Goal: Feedback & Contribution: Contribute content

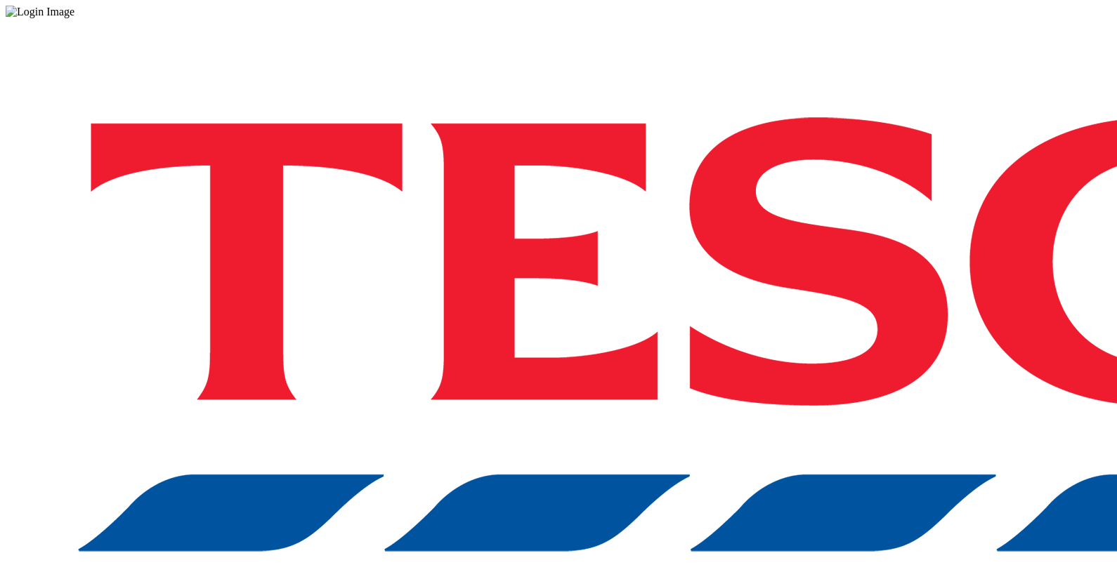
click at [829, 355] on div "Log in to the Spectra’s dashboard using [PERSON_NAME]’s credentials. If you don…" at bounding box center [558, 367] width 1105 height 698
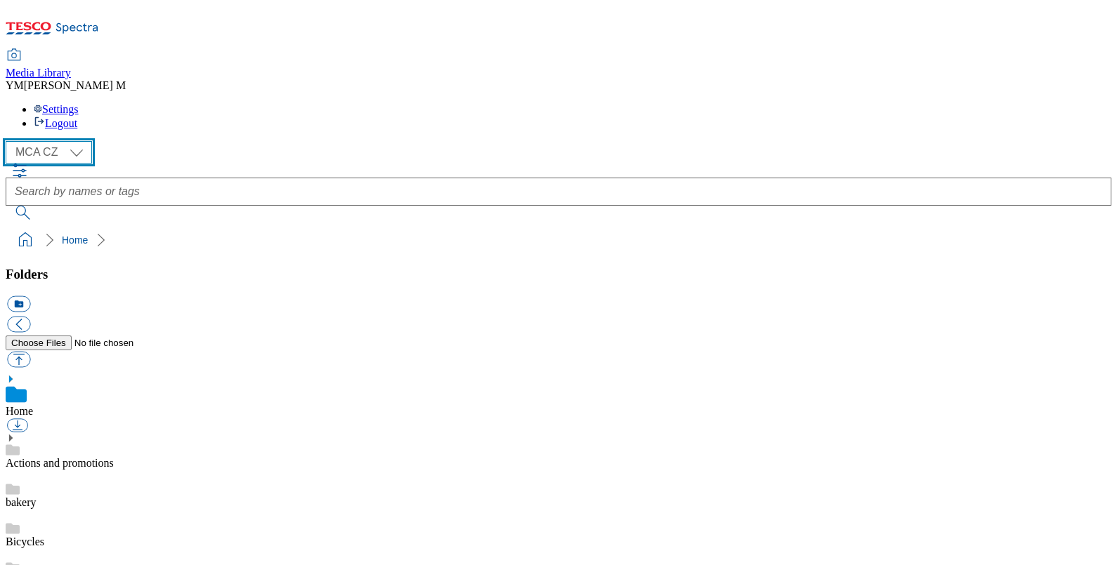
click at [72, 141] on select "MCA CZ MCA HU MCA SK MCA UK" at bounding box center [49, 152] width 86 height 22
select select "flare-mca-sk"
click at [9, 141] on select "MCA CZ MCA HU MCA SK MCA UK" at bounding box center [49, 152] width 86 height 22
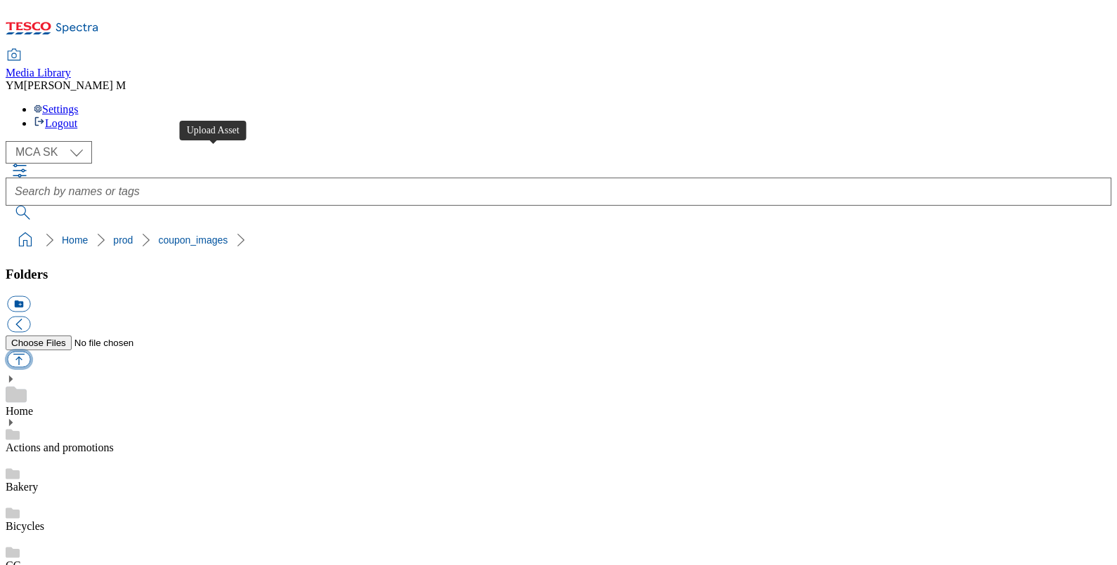
click at [30, 352] on button "button" at bounding box center [18, 360] width 23 height 16
type input "C:\fakepath\H32_1101_F.jpg"
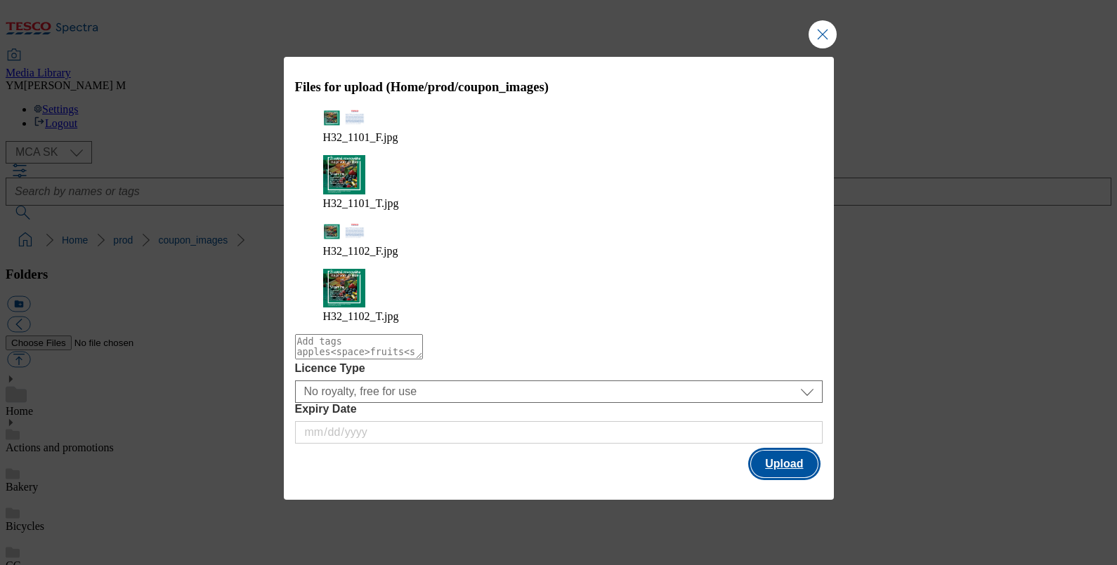
click at [779, 451] on button "Upload" at bounding box center [784, 464] width 66 height 27
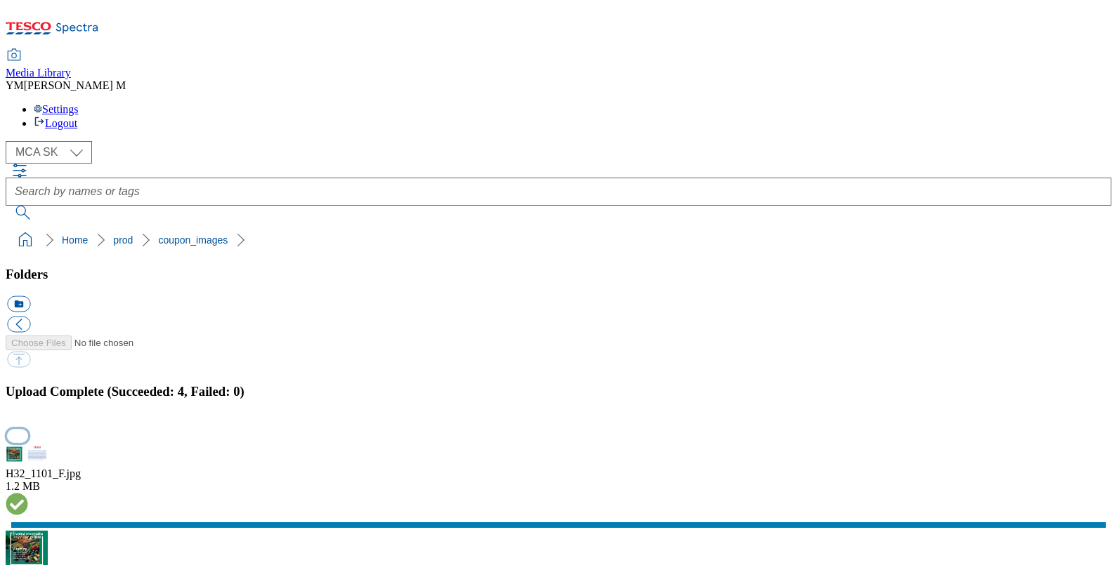
click at [28, 429] on button "button" at bounding box center [17, 435] width 21 height 13
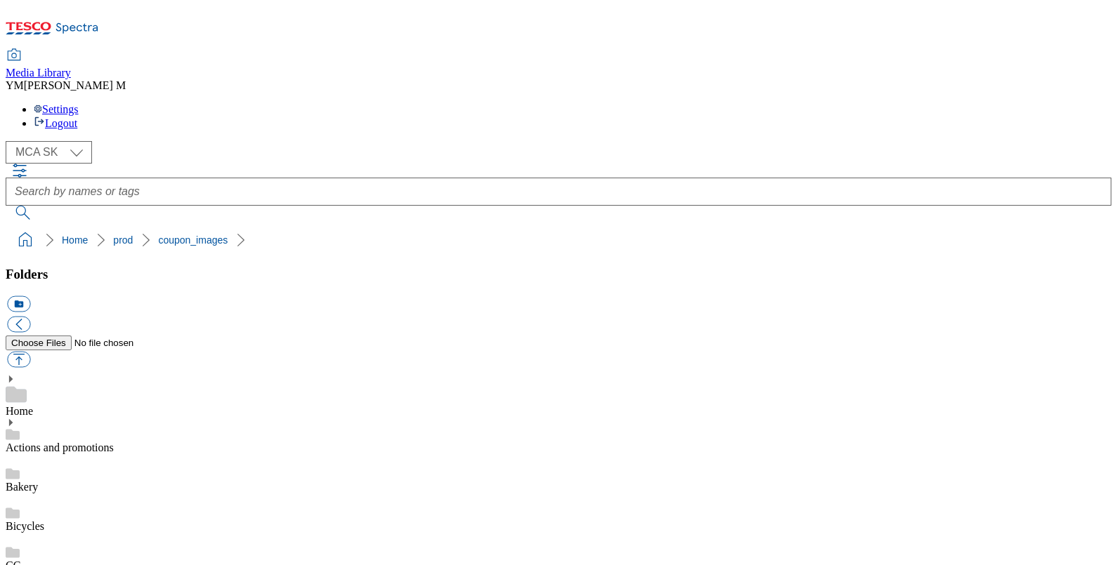
click at [30, 352] on button "button" at bounding box center [18, 360] width 23 height 16
type input "C:\fakepath\H32_1101_F.jpg"
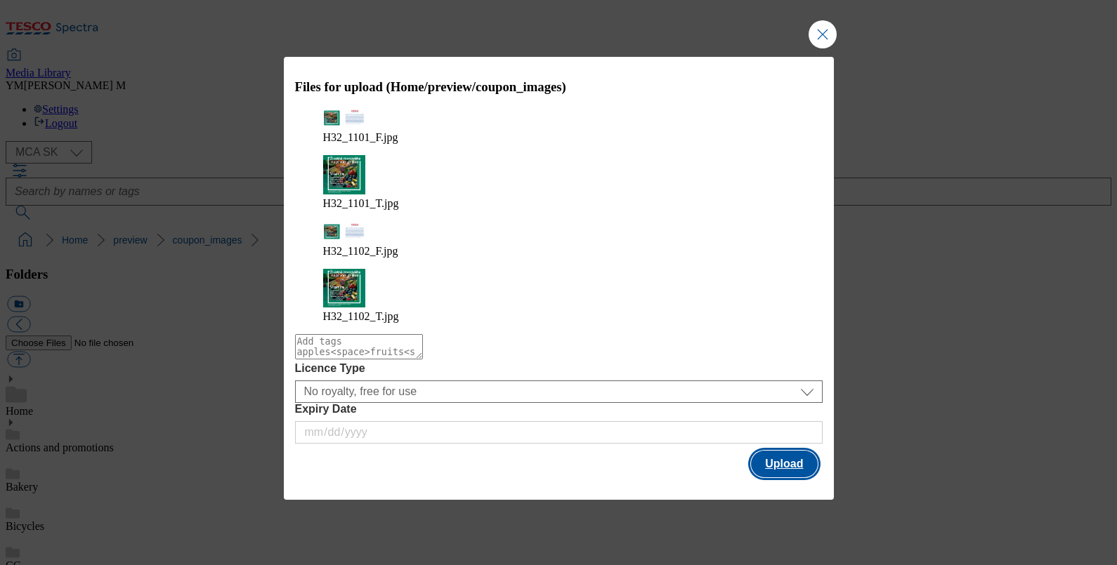
click at [778, 451] on button "Upload" at bounding box center [784, 464] width 66 height 27
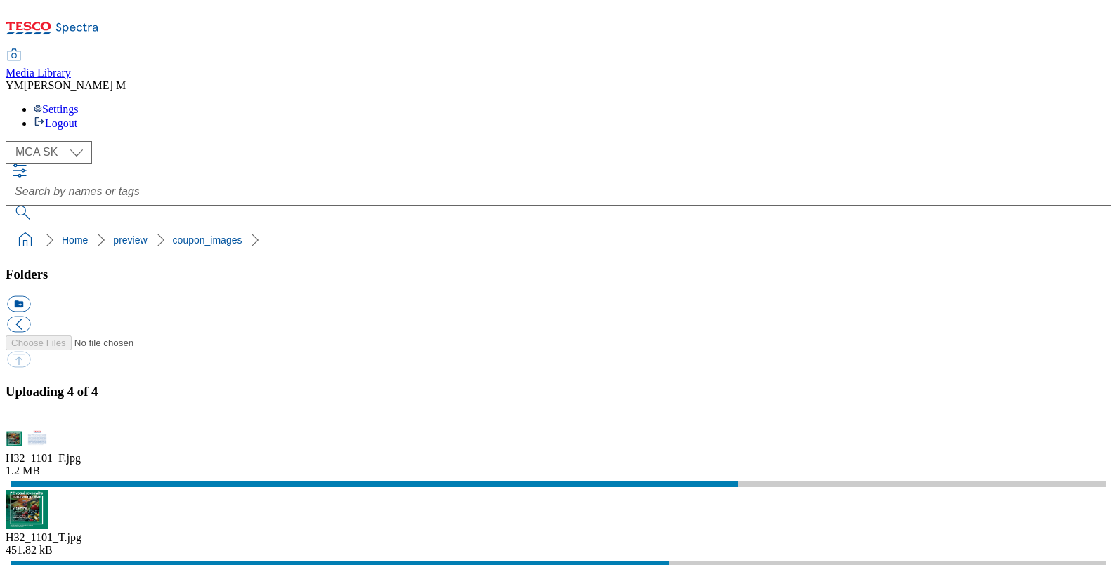
select select "flare-mca-sk"
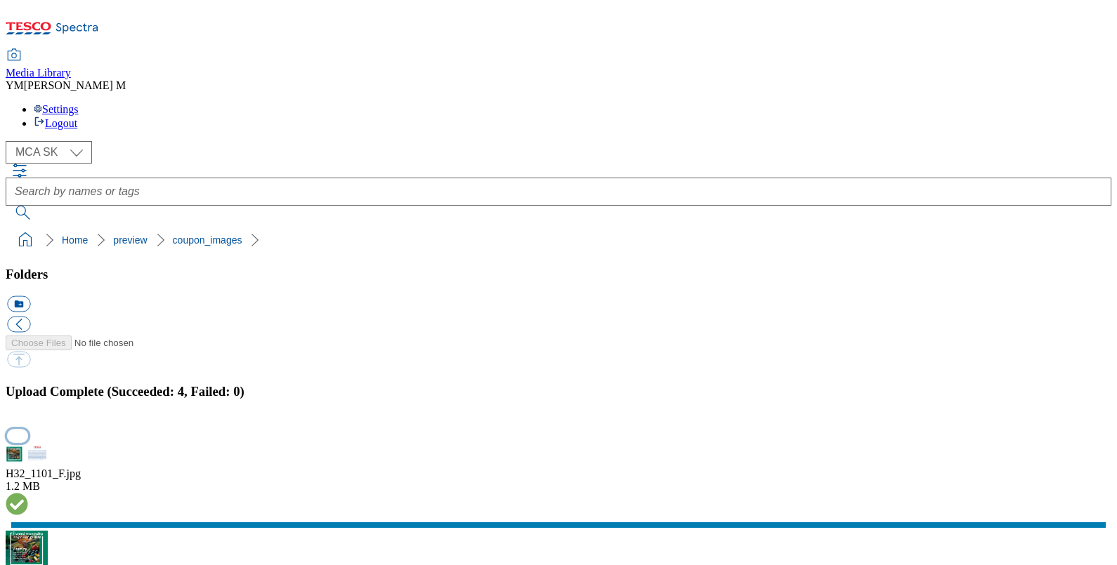
click at [28, 429] on button "button" at bounding box center [17, 435] width 21 height 13
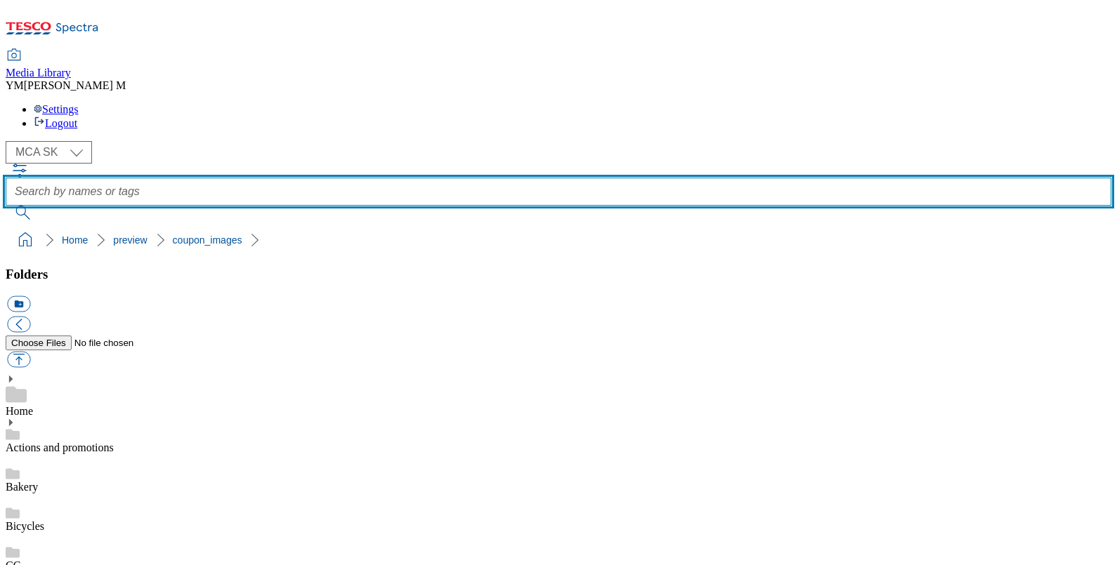
click at [455, 178] on input "text" at bounding box center [558, 192] width 1105 height 28
type input "H32"
click at [6, 206] on button "submit" at bounding box center [24, 213] width 37 height 14
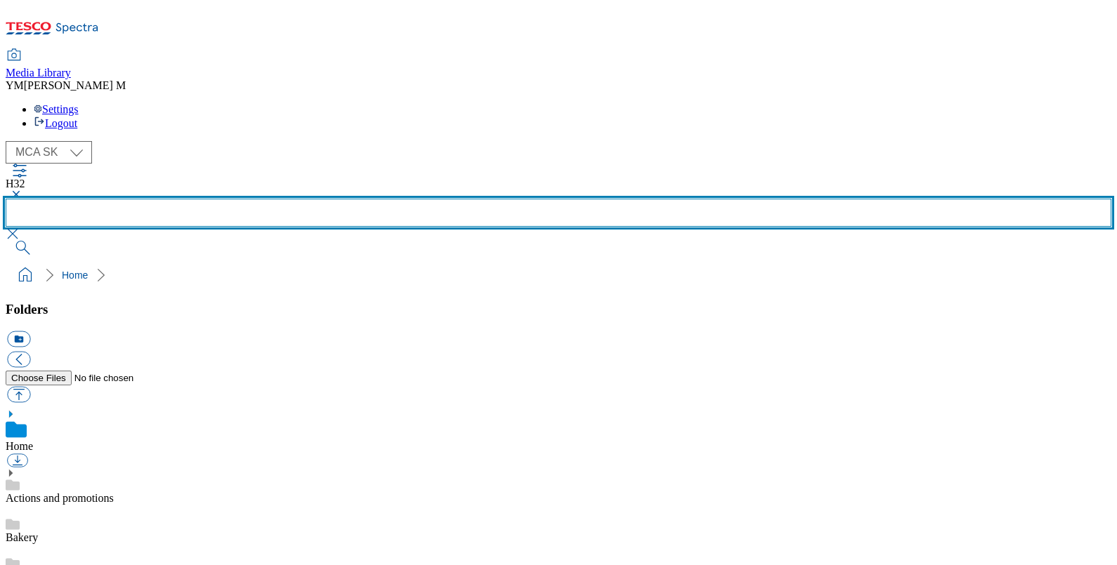
click at [6, 241] on button "submit" at bounding box center [24, 248] width 37 height 14
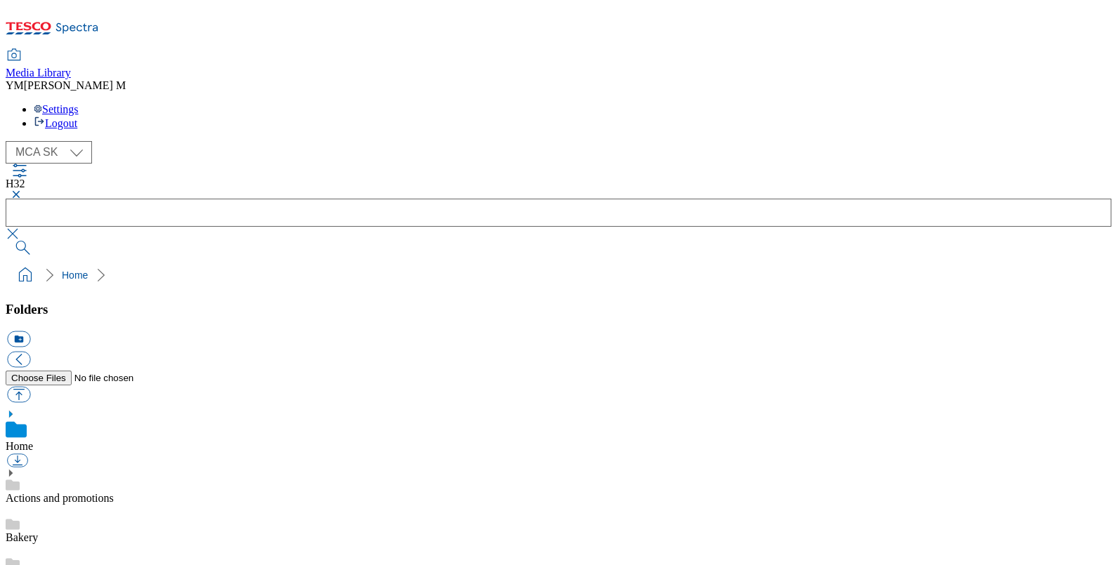
click at [22, 190] on button "button" at bounding box center [14, 194] width 17 height 8
